Goal: Use online tool/utility

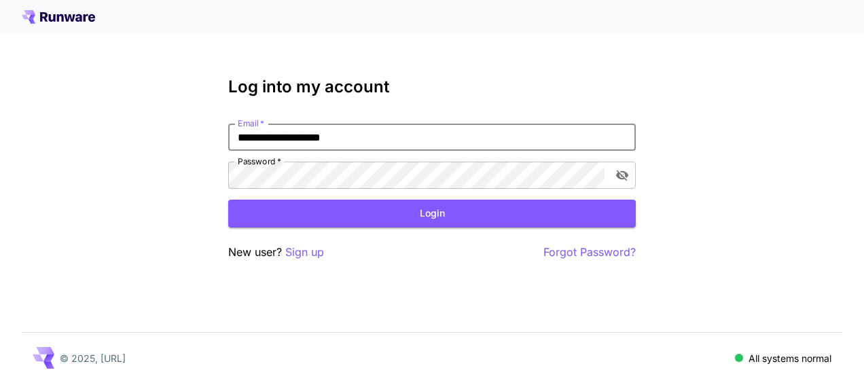
type input "**********"
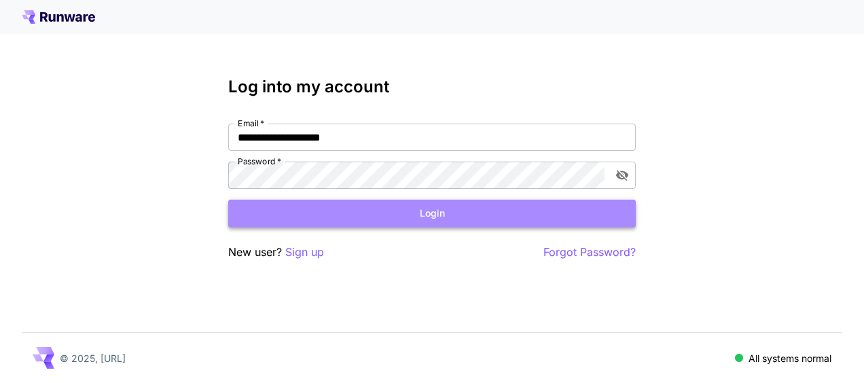
click at [462, 204] on button "Login" at bounding box center [431, 214] width 407 height 28
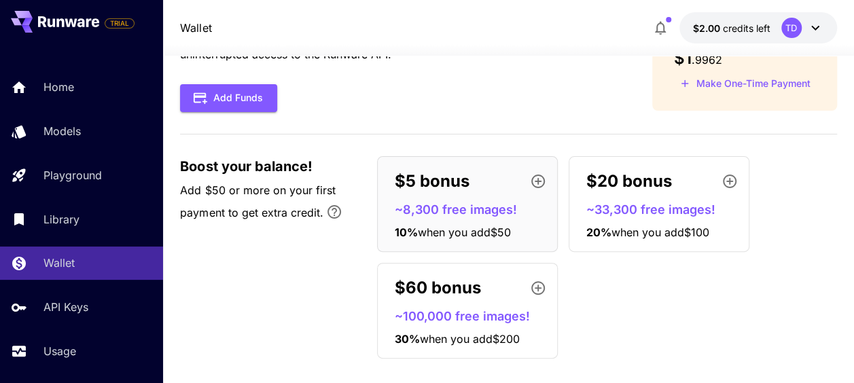
scroll to position [95, 0]
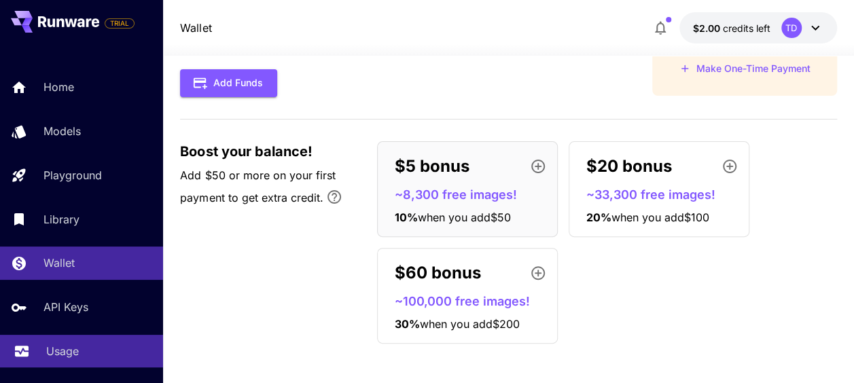
click at [69, 342] on link "Usage" at bounding box center [81, 351] width 163 height 33
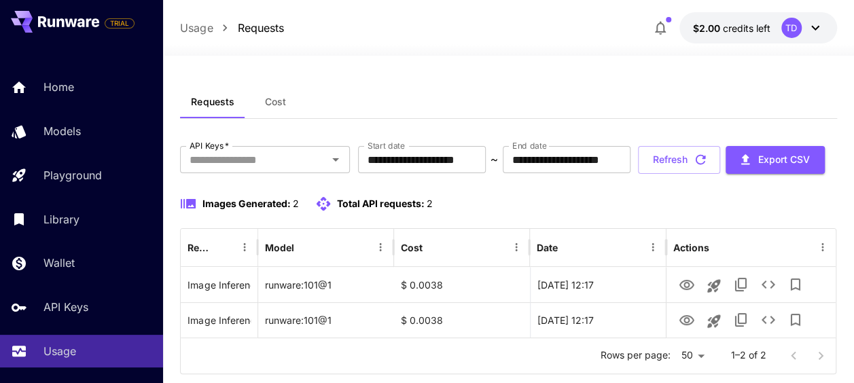
click at [810, 30] on icon at bounding box center [815, 28] width 16 height 16
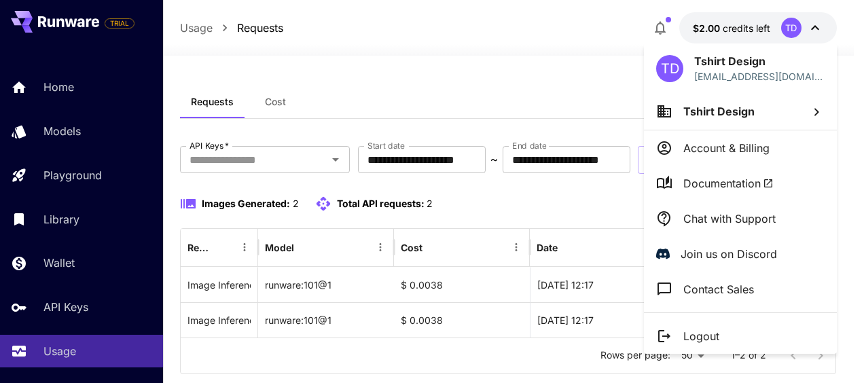
click at [443, 203] on div at bounding box center [432, 191] width 864 height 383
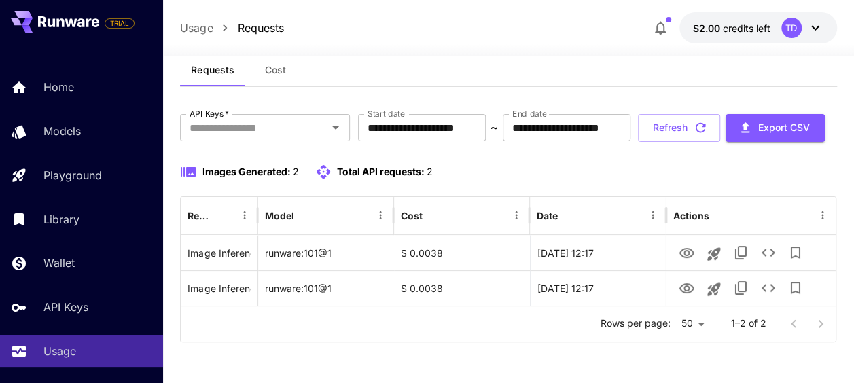
scroll to position [74, 0]
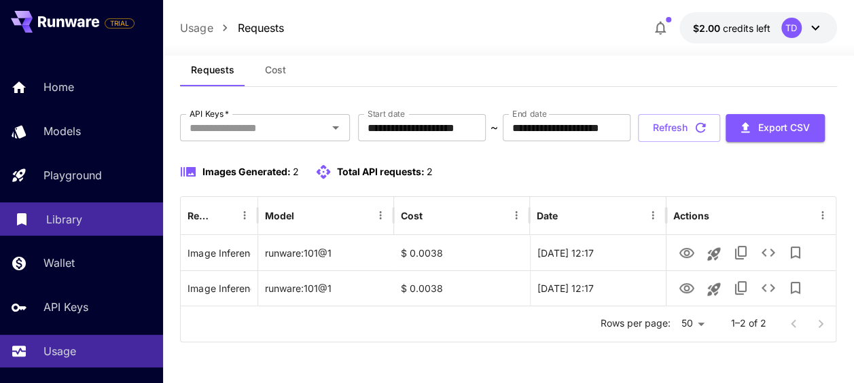
click at [77, 215] on p "Library" at bounding box center [64, 219] width 36 height 16
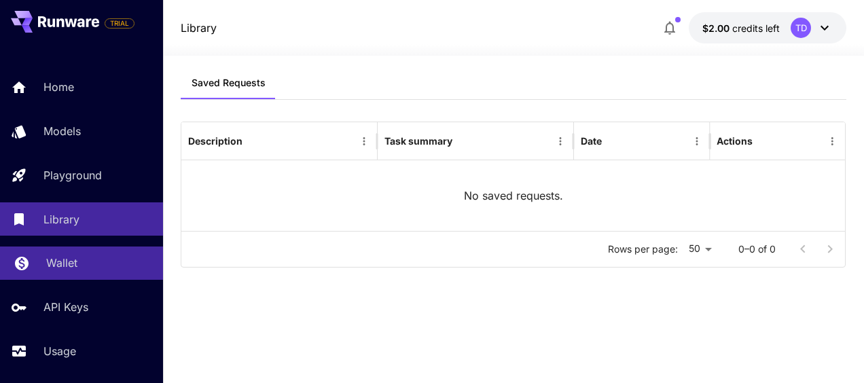
click at [84, 265] on div "Wallet" at bounding box center [99, 263] width 106 height 16
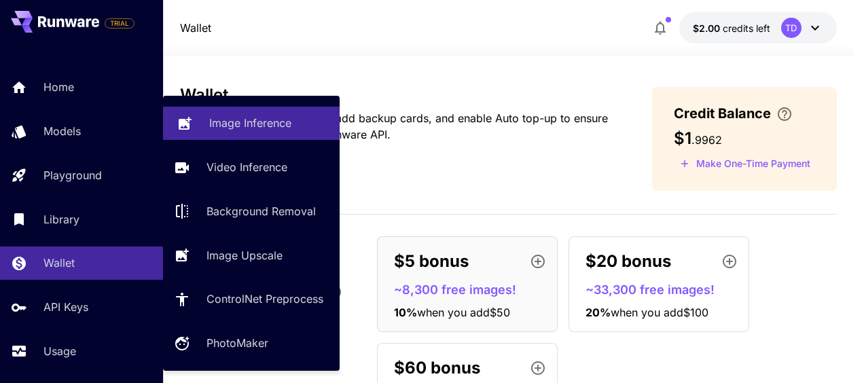
click at [231, 123] on p "Image Inference" at bounding box center [250, 123] width 82 height 16
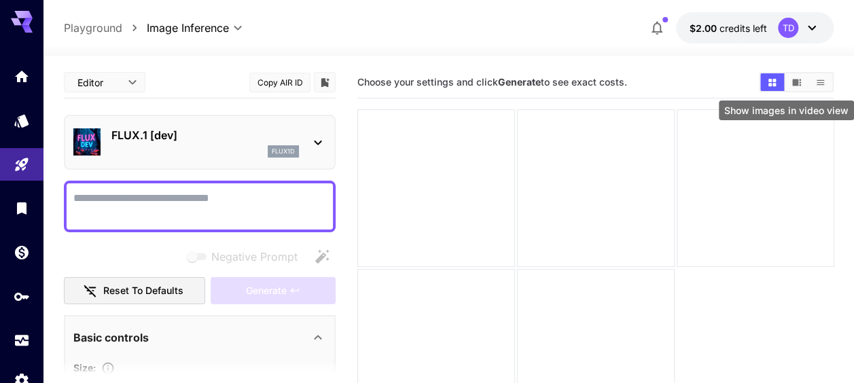
click at [792, 84] on icon "Show images in video view" at bounding box center [796, 82] width 9 height 7
